Goal: Task Accomplishment & Management: Manage account settings

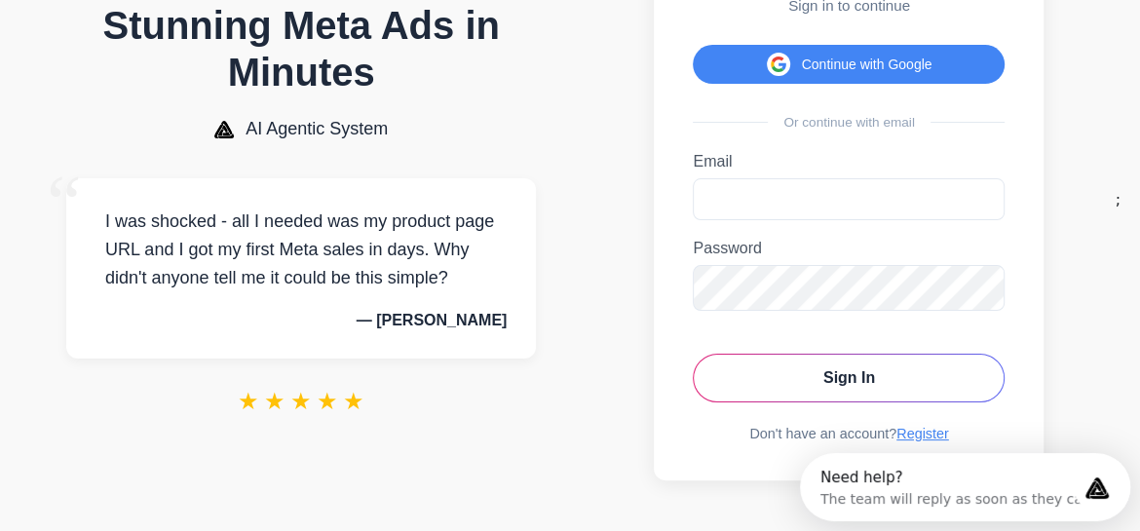
scroll to position [160, 0]
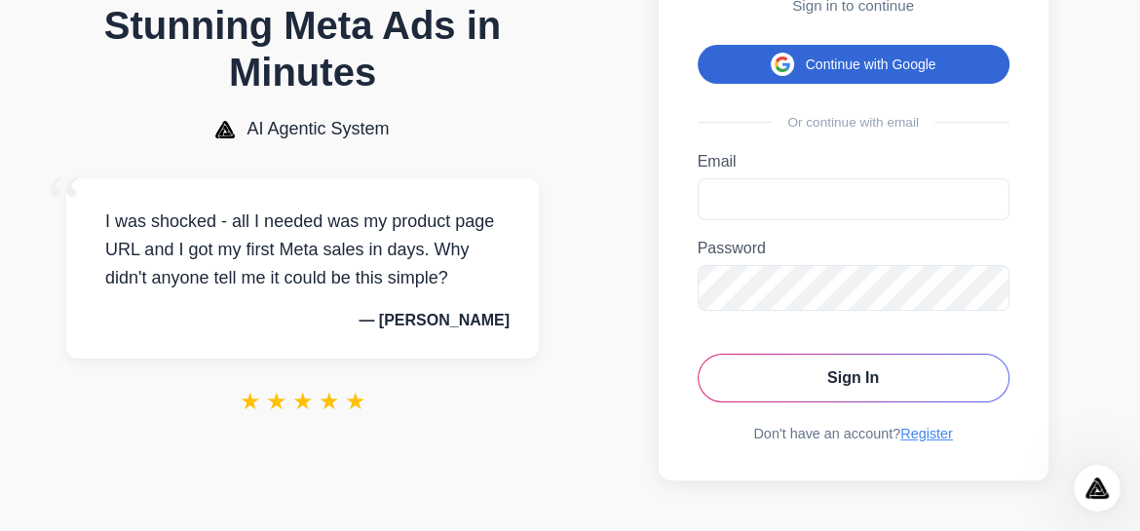
click at [795, 45] on button "Continue with Google" at bounding box center [854, 64] width 312 height 39
